Goal: Information Seeking & Learning: Learn about a topic

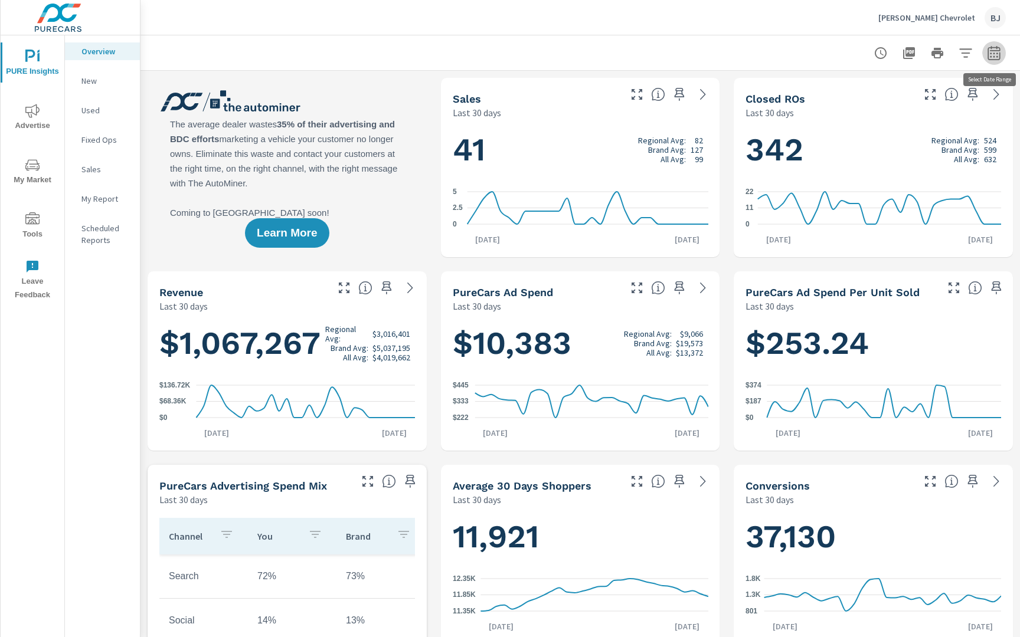
click at [995, 53] on icon "button" at bounding box center [994, 53] width 14 height 14
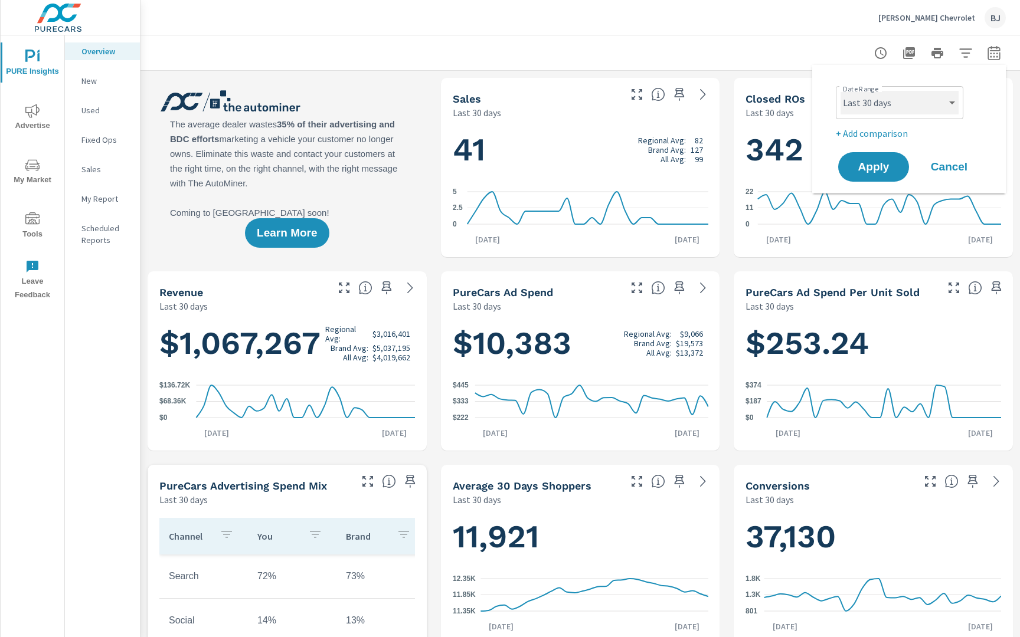
click at [952, 105] on select "Custom [DATE] Last week Last 7 days Last 14 days Last 30 days Last 45 days Last…" at bounding box center [900, 103] width 118 height 24
select select "Last month"
click at [93, 202] on p "My Report" at bounding box center [105, 199] width 49 height 12
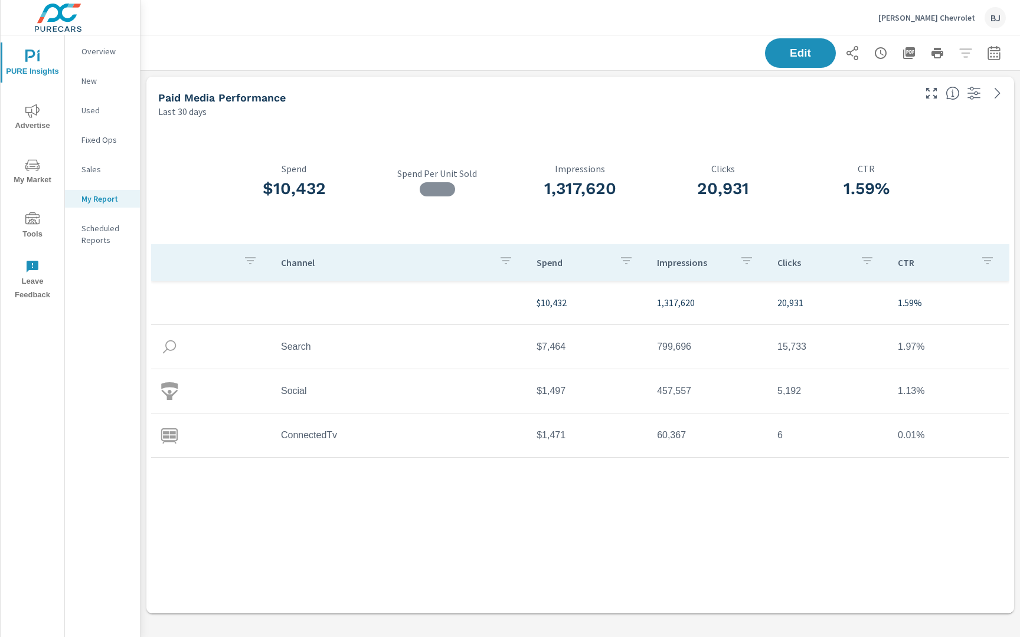
scroll to position [550, 880]
click at [91, 176] on div "Sales" at bounding box center [102, 170] width 75 height 18
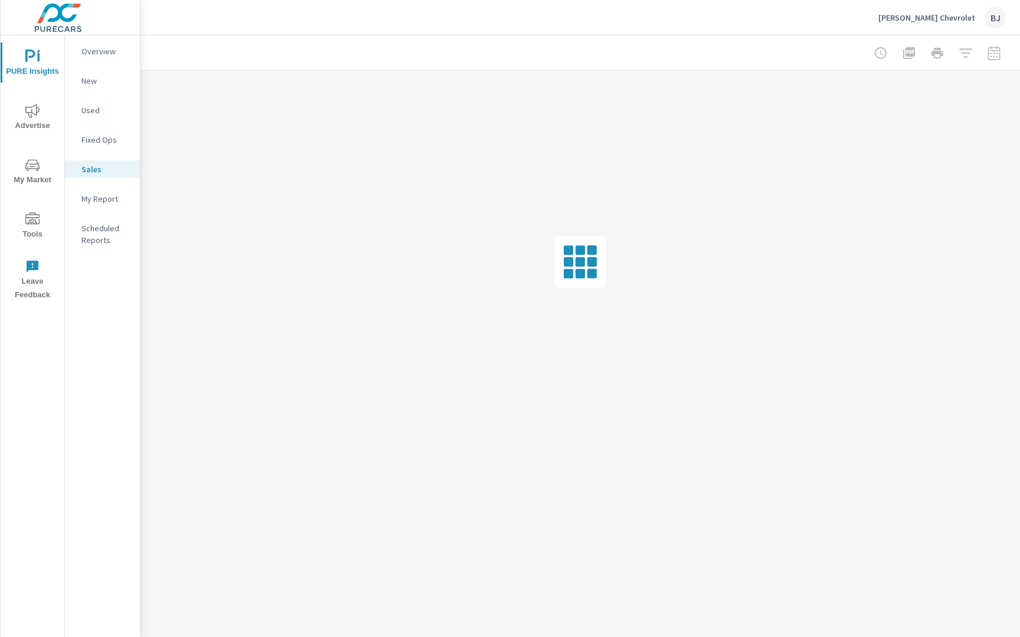
click at [27, 171] on icon "nav menu" at bounding box center [32, 165] width 14 height 14
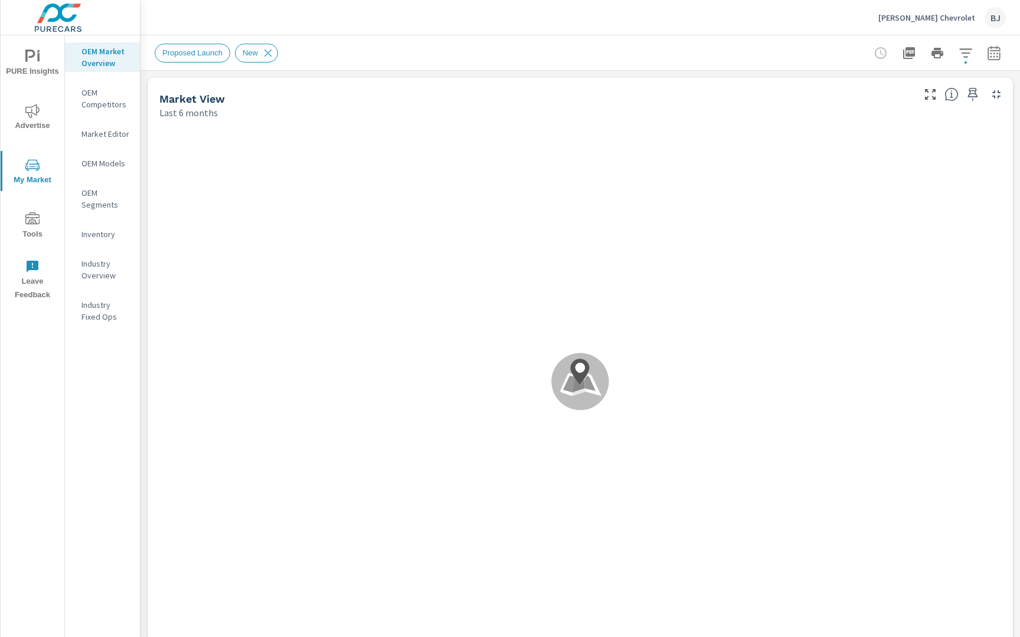
click at [585, 379] on icon at bounding box center [589, 383] width 11 height 15
